Goal: Transaction & Acquisition: Purchase product/service

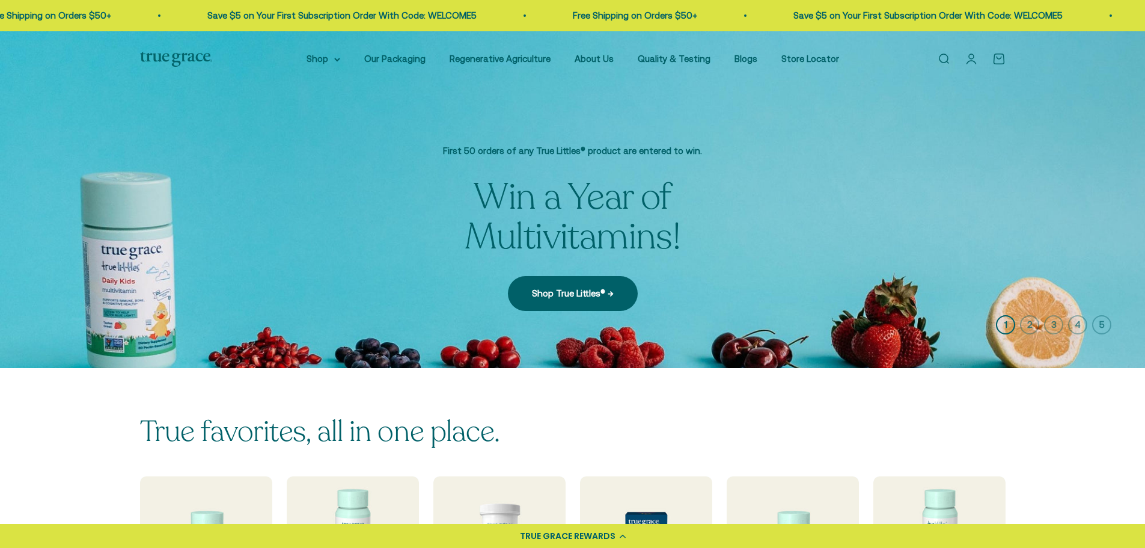
click at [967, 59] on link "Open account page" at bounding box center [971, 58] width 13 height 13
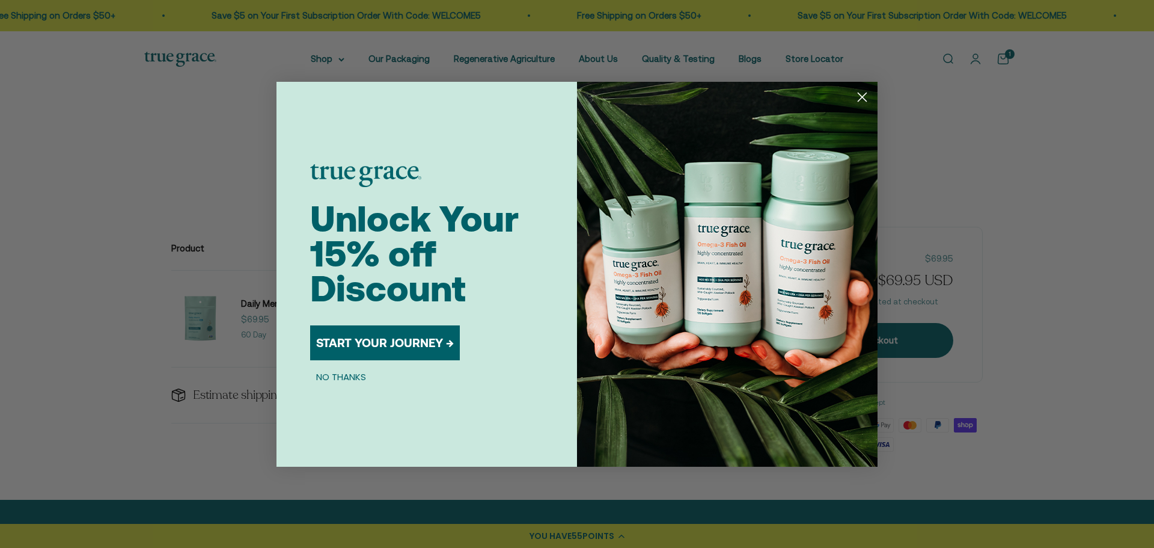
click at [416, 340] on button "START YOUR JOURNEY →" at bounding box center [385, 342] width 150 height 35
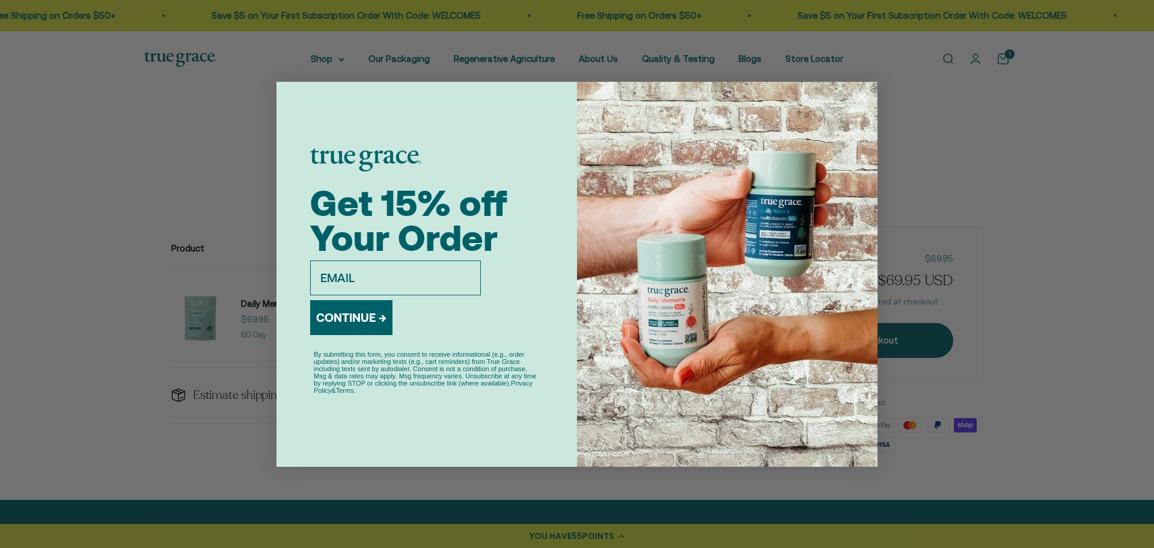
click at [382, 279] on input "email" at bounding box center [395, 277] width 171 height 35
type input "shinor2011@gmail.com"
click at [364, 312] on button "CONTINUE →" at bounding box center [351, 317] width 82 height 35
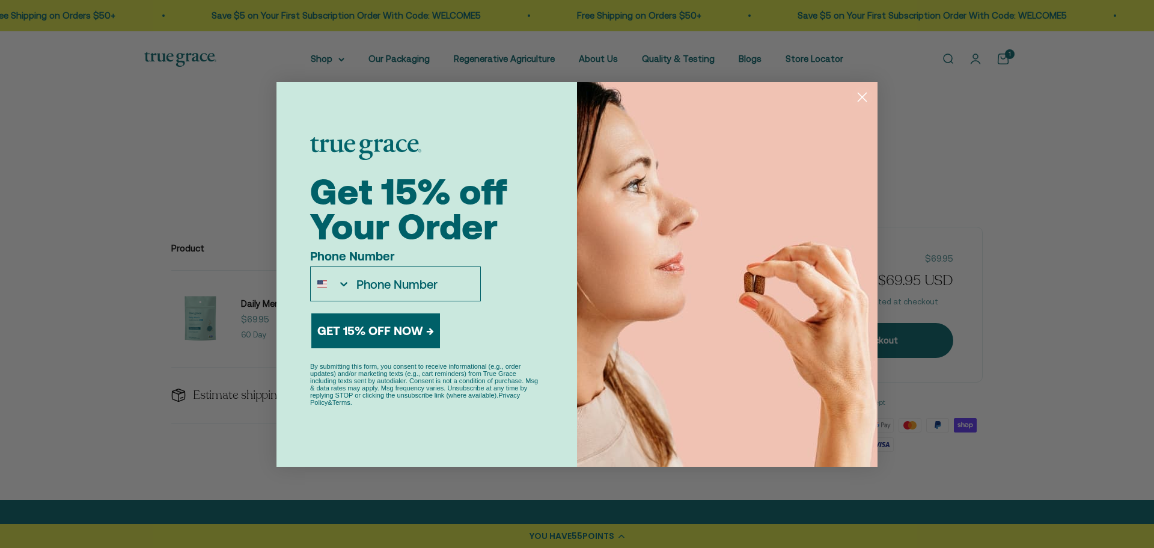
click at [418, 286] on input "Phone Number" at bounding box center [416, 284] width 130 height 34
type input "1-540-419-3492"
click at [363, 333] on button "GET 15% OFF NOW →" at bounding box center [375, 330] width 129 height 35
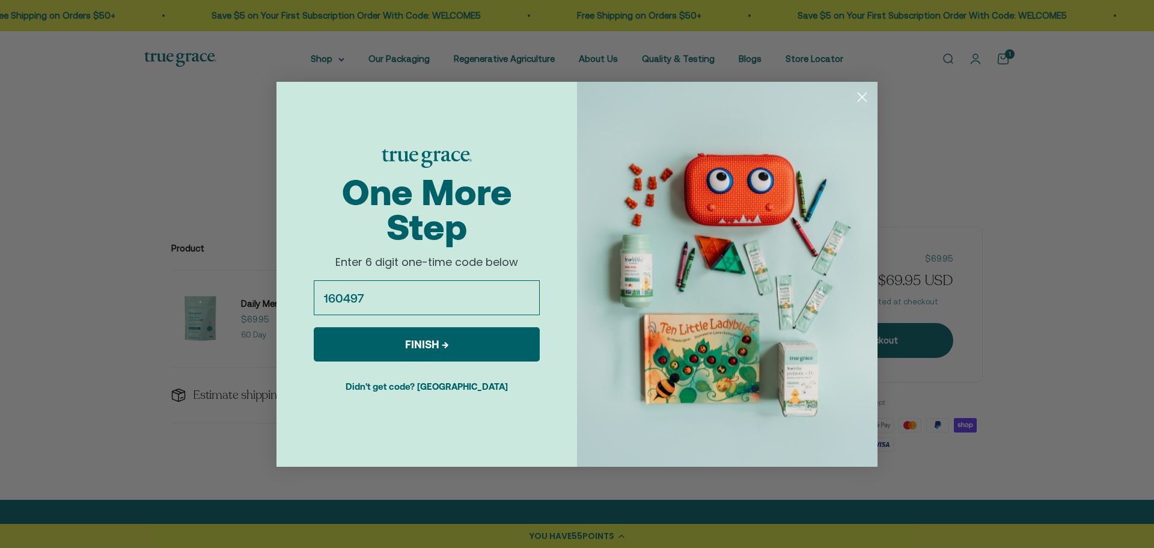
type input "160497"
click at [401, 343] on button "FINISH →" at bounding box center [427, 344] width 226 height 34
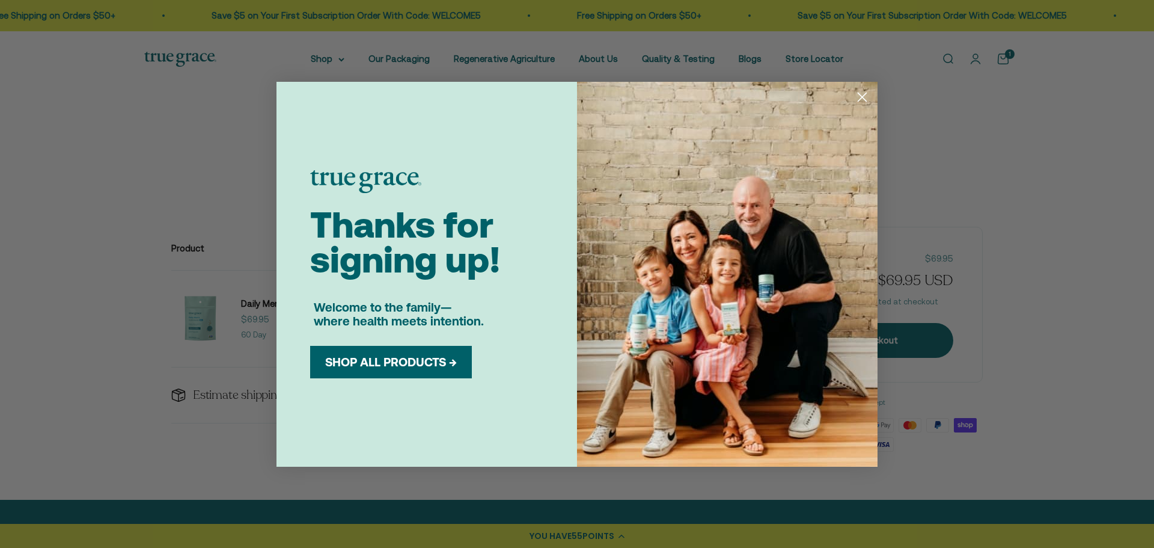
click at [463, 362] on button "SHOP ALL PRODUCTS →" at bounding box center [391, 362] width 144 height 14
drag, startPoint x: 862, startPoint y: 99, endPoint x: 856, endPoint y: 103, distance: 7.8
click at [860, 100] on icon "Close dialog" at bounding box center [862, 97] width 21 height 21
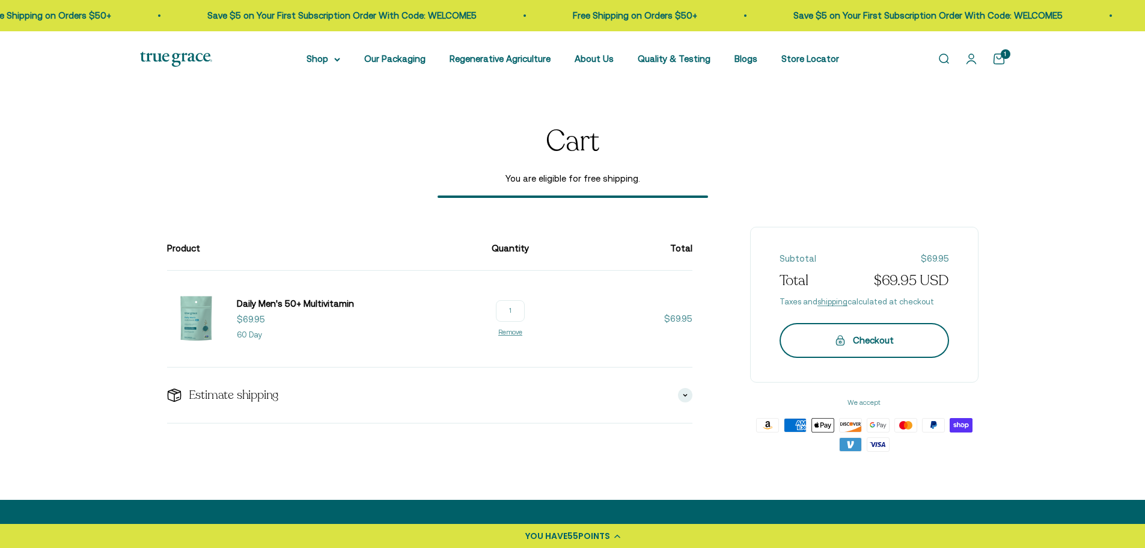
click at [857, 347] on div "Checkout" at bounding box center [864, 340] width 121 height 14
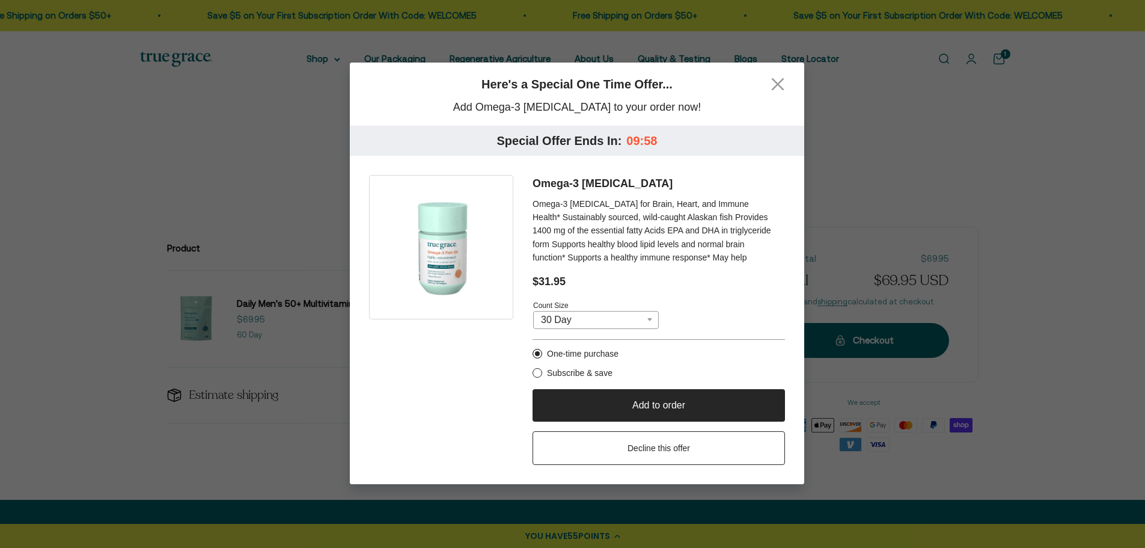
scroll to position [11, 0]
click at [672, 458] on button "Decline this offer" at bounding box center [659, 448] width 253 height 34
